Goal: Check status: Check status

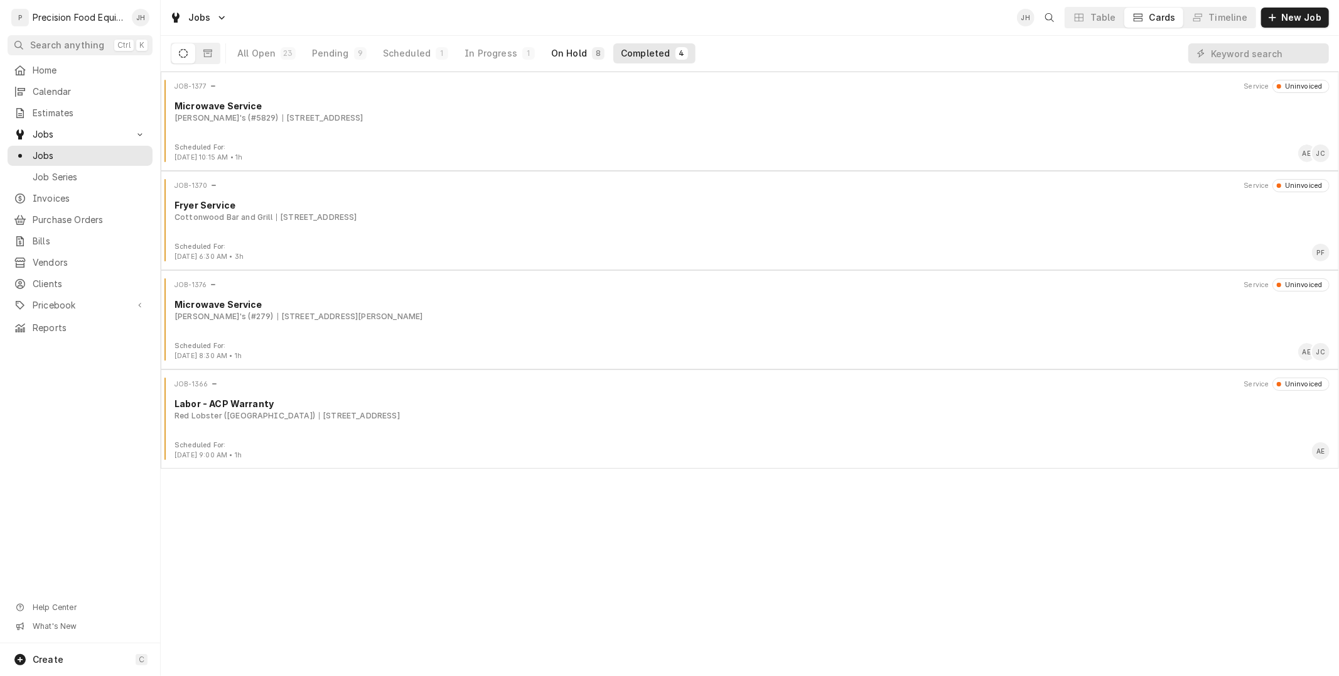
click at [553, 47] on div "On Hold" at bounding box center [569, 53] width 36 height 13
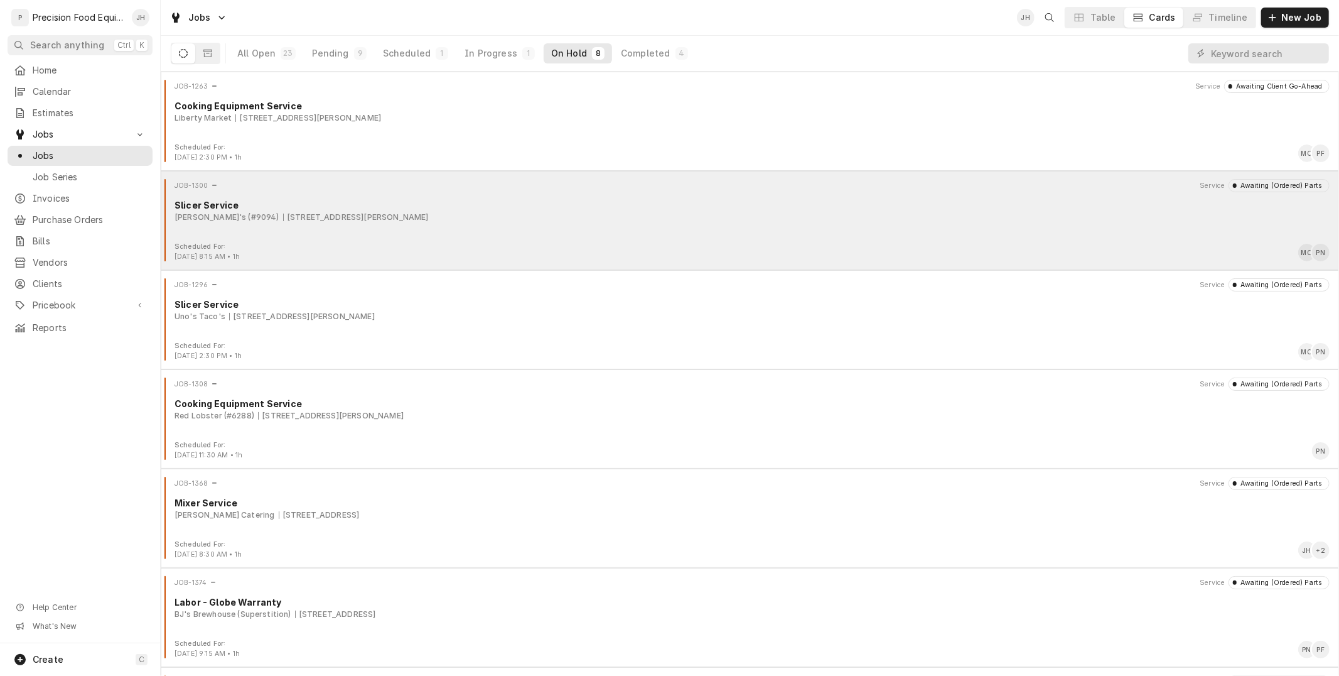
click at [491, 199] on div "Slicer Service" at bounding box center [752, 204] width 1155 height 13
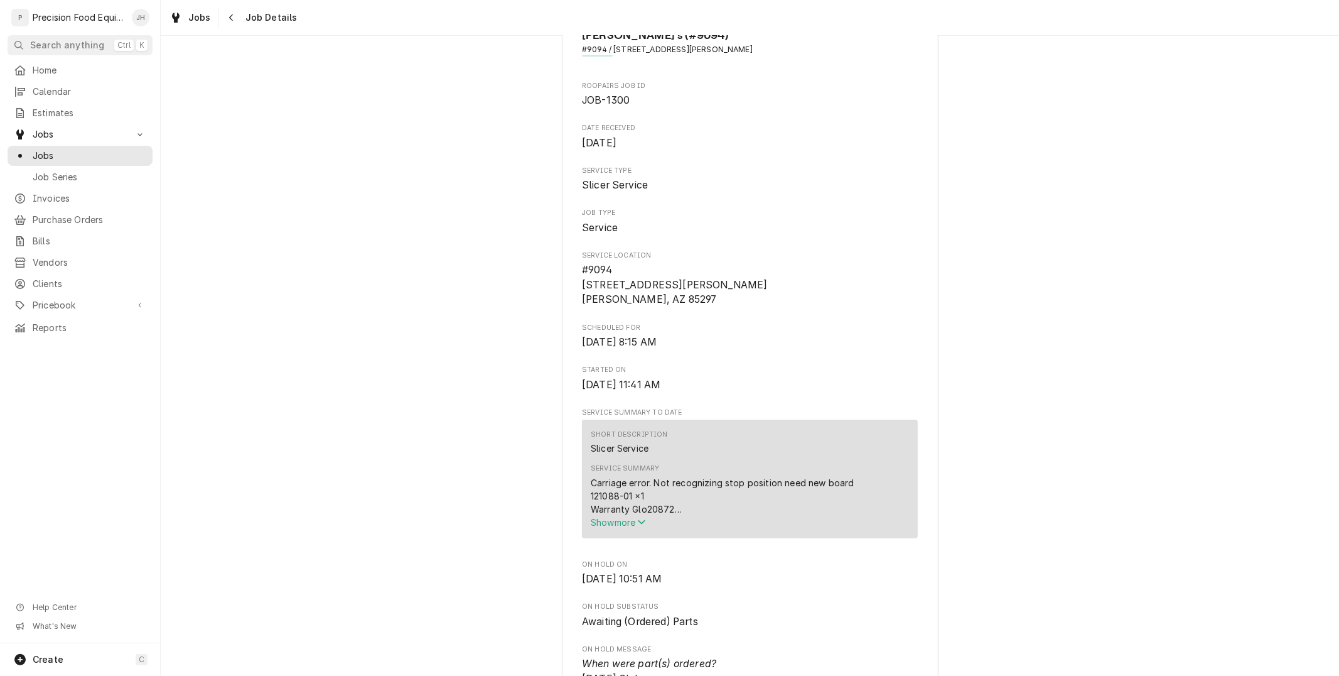
scroll to position [418, 0]
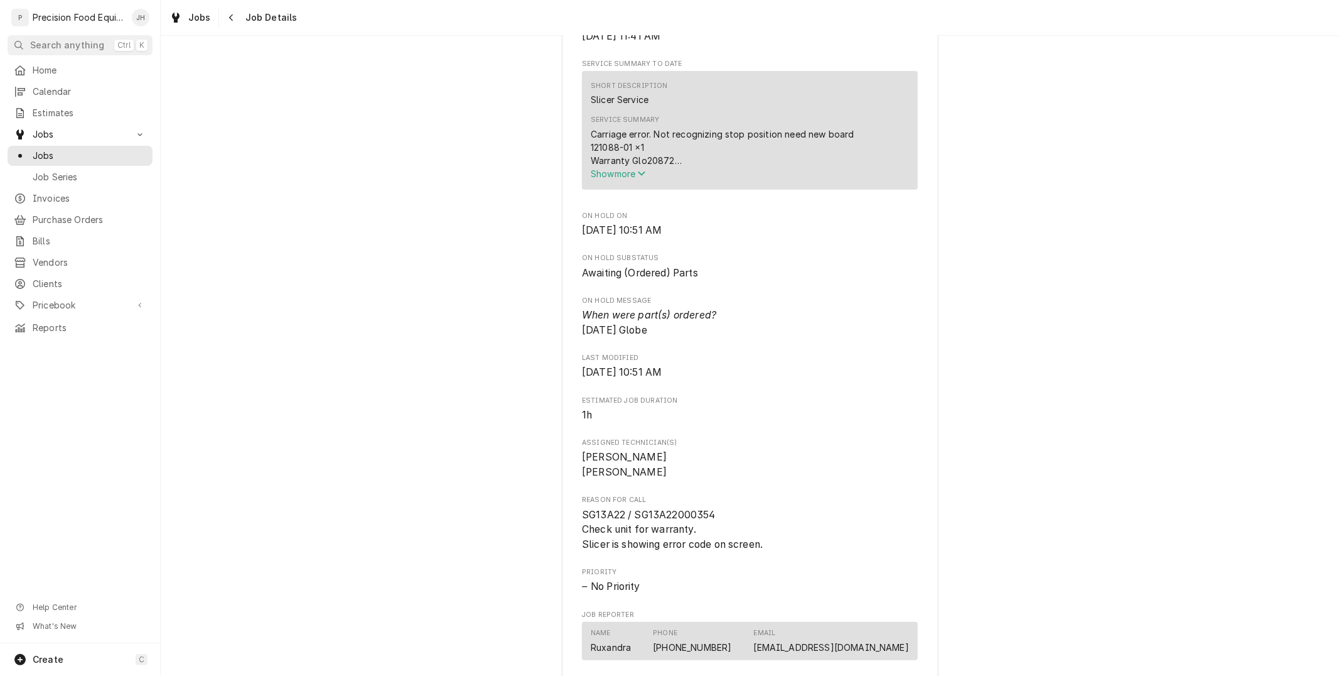
click at [622, 170] on span "Show more" at bounding box center [618, 173] width 55 height 11
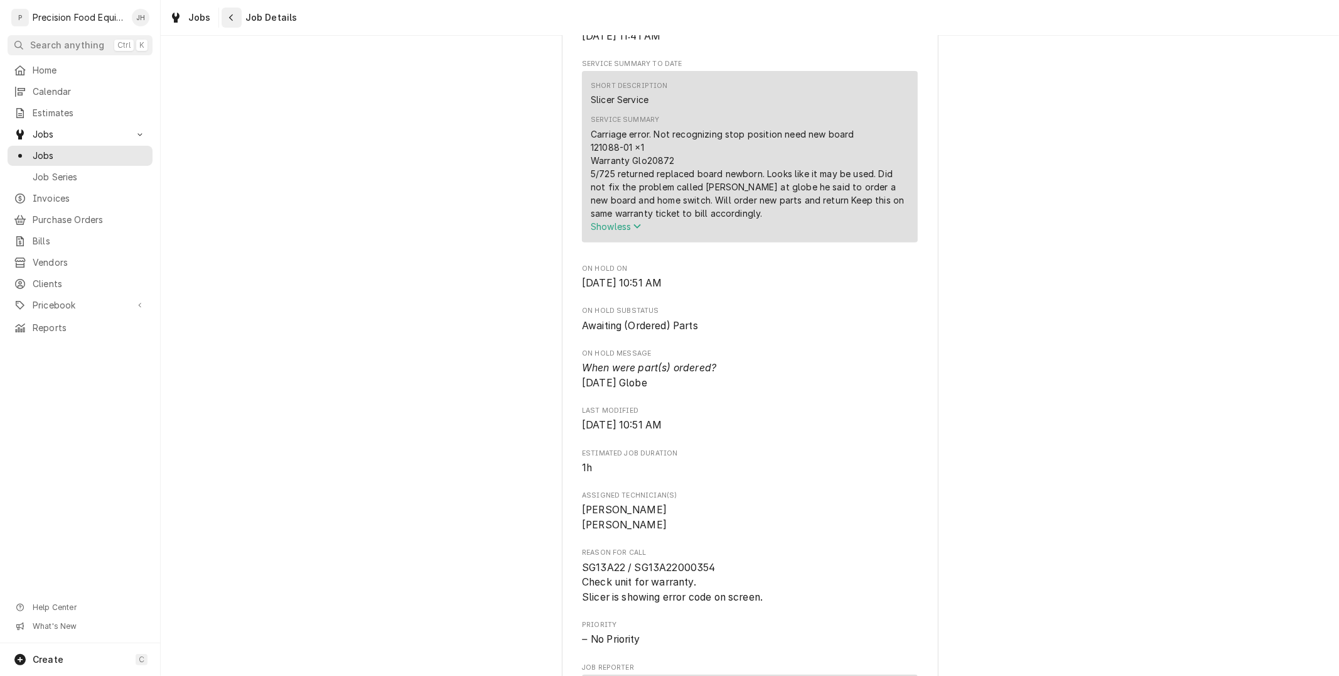
click at [230, 14] on icon "Navigate back" at bounding box center [232, 17] width 6 height 9
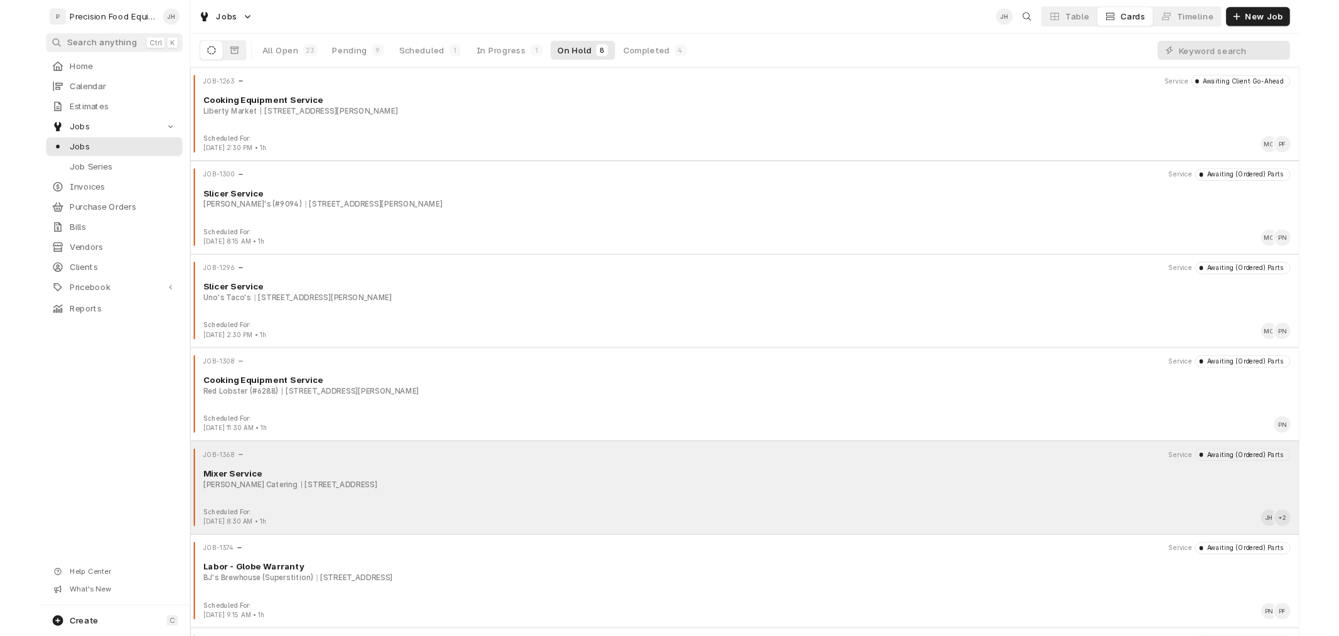
scroll to position [189, 0]
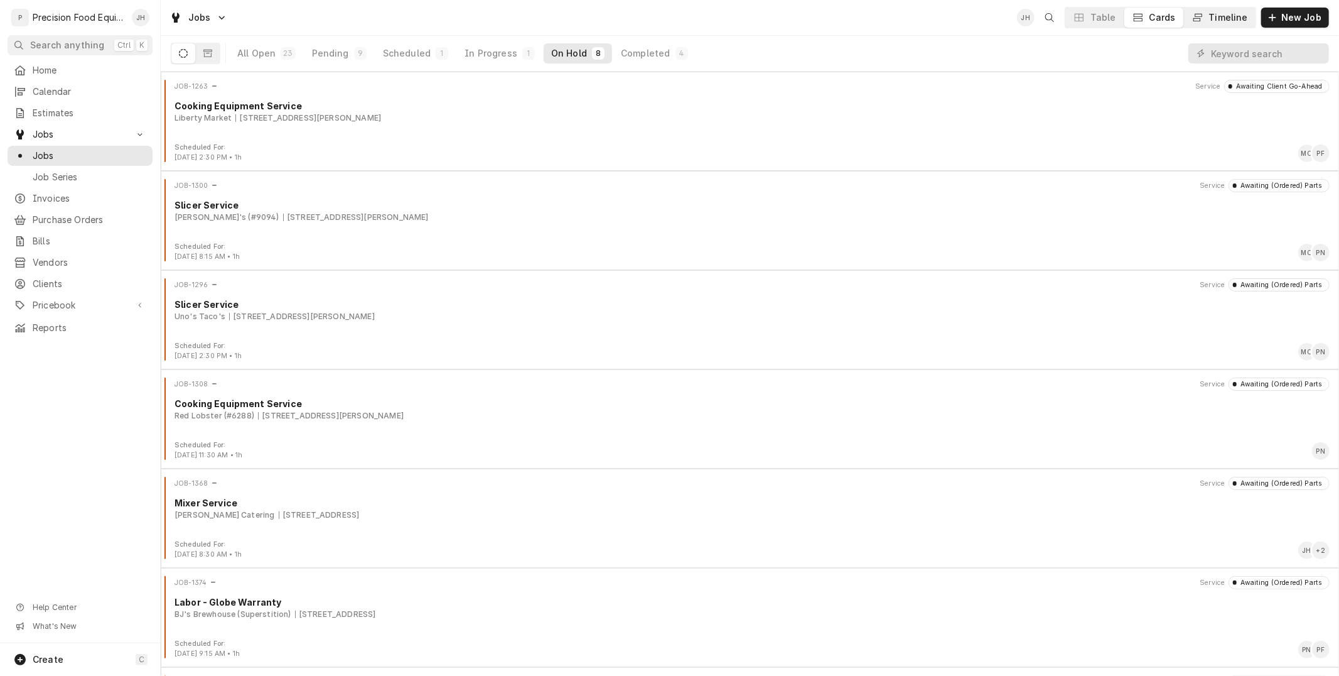
click at [1226, 9] on button "Timeline" at bounding box center [1220, 18] width 72 height 20
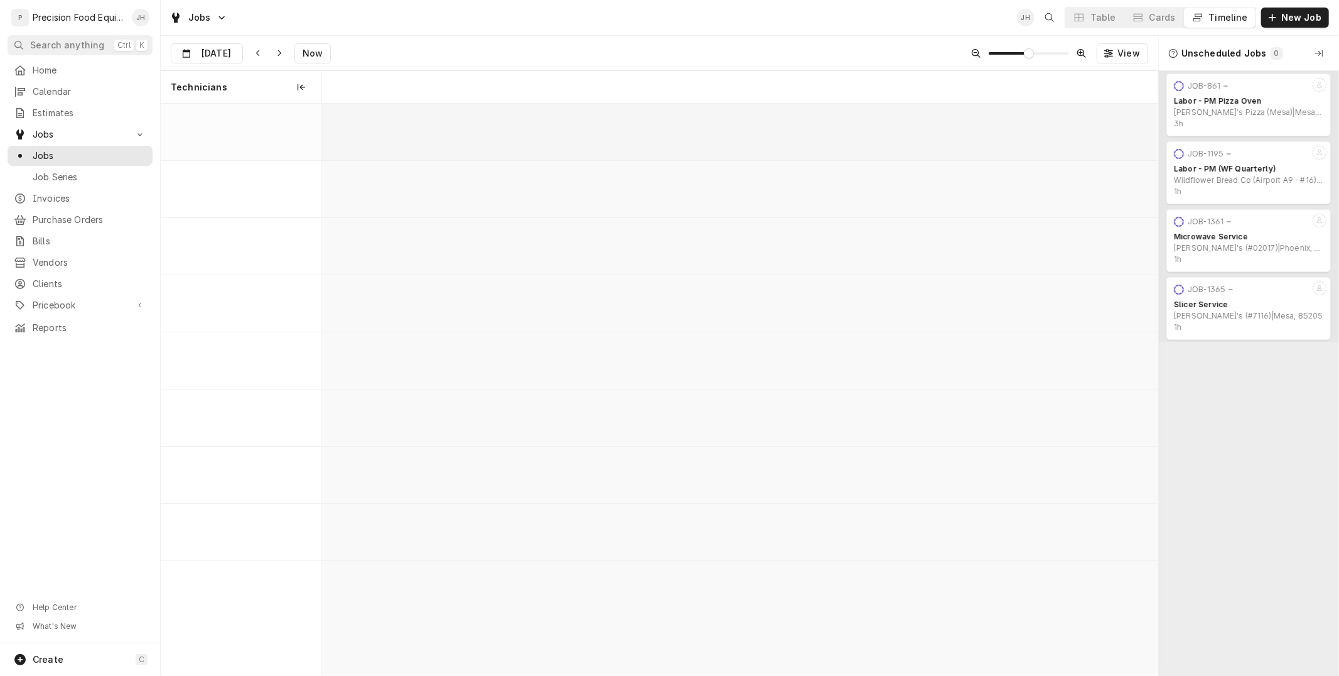
click at [1230, 9] on button "Timeline" at bounding box center [1220, 18] width 72 height 20
click at [1228, 21] on div "Timeline" at bounding box center [1228, 17] width 39 height 13
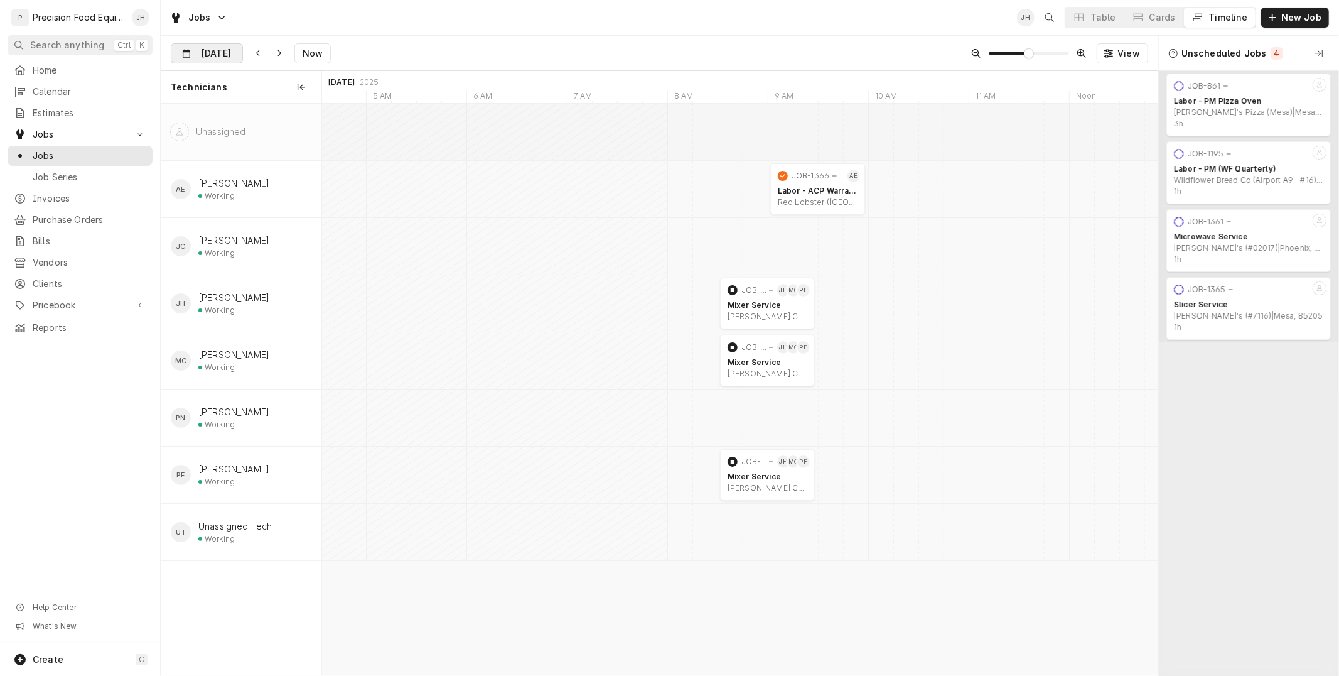
click at [222, 53] on input "Aug 15" at bounding box center [197, 56] width 53 height 24
click at [249, 203] on div "20" at bounding box center [251, 203] width 18 height 18
type input "Aug 20"
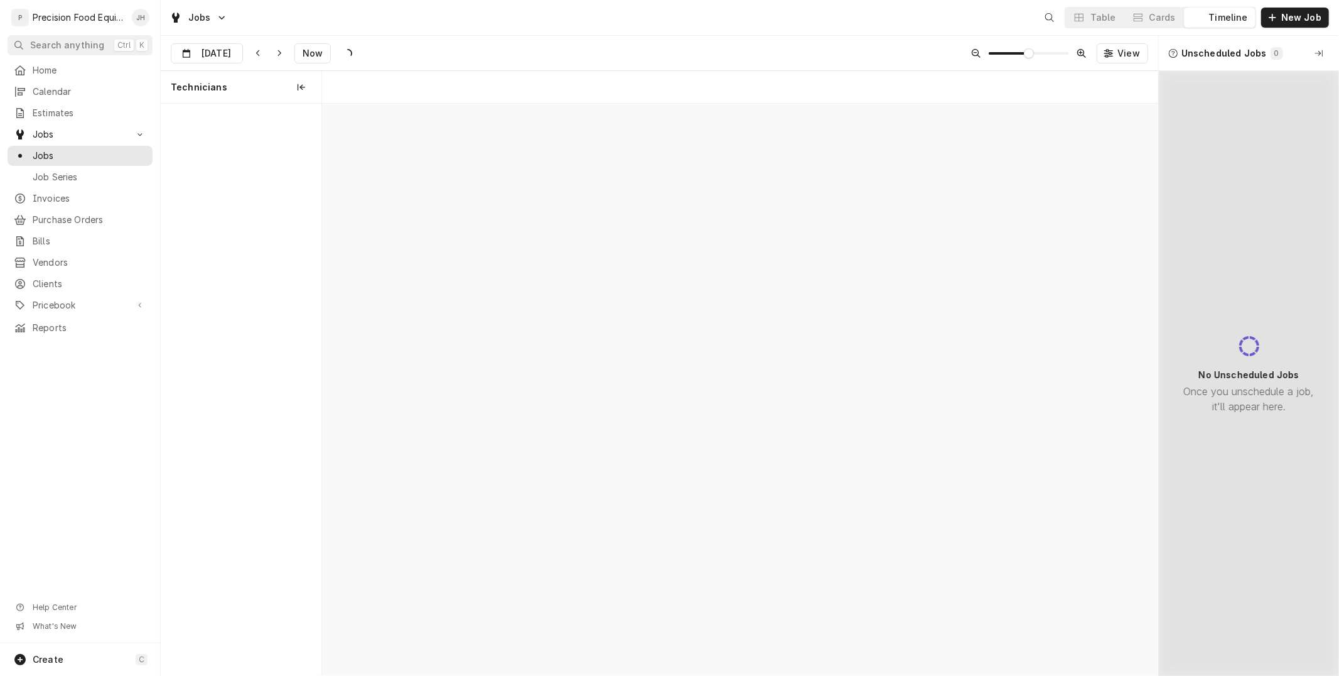
scroll to position [0, 16594]
